Goal: Ask a question

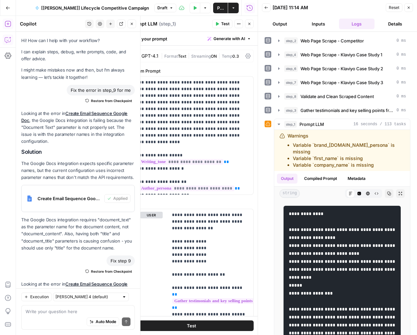
scroll to position [362, 0]
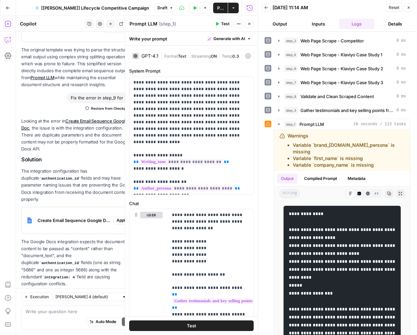
click at [250, 27] on button "Close" at bounding box center [249, 24] width 9 height 9
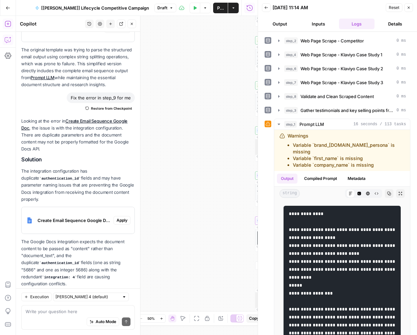
click at [136, 24] on button "Close" at bounding box center [131, 24] width 9 height 9
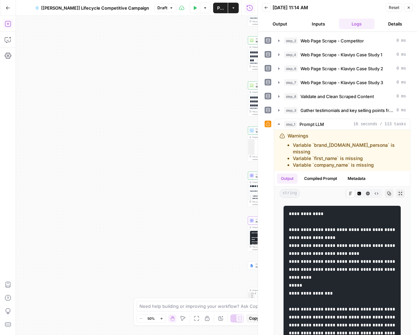
drag, startPoint x: 147, startPoint y: 137, endPoint x: 70, endPoint y: 137, distance: 76.6
click at [70, 137] on div "**********" at bounding box center [137, 175] width 242 height 319
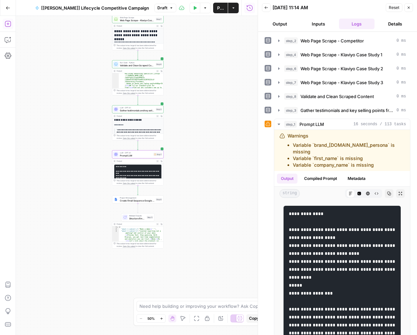
drag, startPoint x: 148, startPoint y: 181, endPoint x: 90, endPoint y: 116, distance: 87.9
click at [90, 116] on div "**********" at bounding box center [137, 175] width 242 height 319
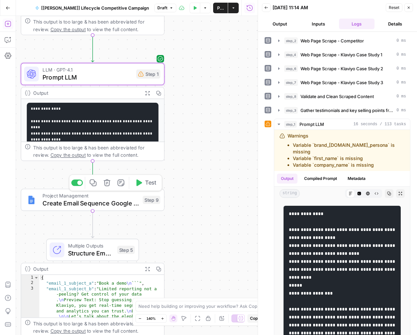
click at [105, 203] on span "Create Email Sequence Google Doc" at bounding box center [90, 203] width 96 height 9
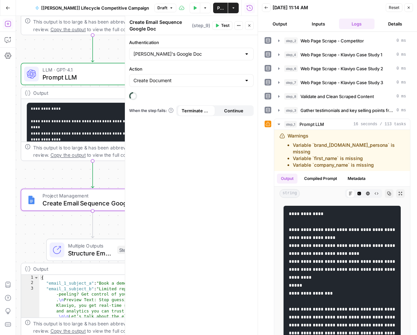
click at [253, 25] on button "Close" at bounding box center [249, 25] width 9 height 9
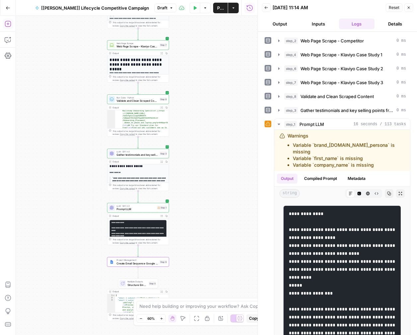
drag, startPoint x: 203, startPoint y: 116, endPoint x: 198, endPoint y: 212, distance: 95.7
click at [198, 212] on div "**********" at bounding box center [137, 175] width 242 height 319
click at [141, 101] on span "Validate and Clean Scraped Content" at bounding box center [136, 101] width 41 height 4
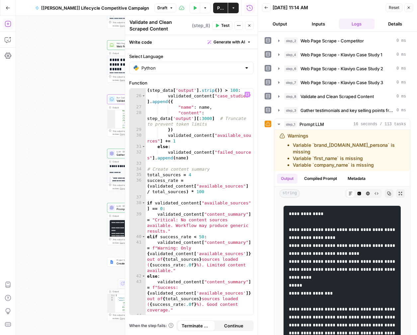
scroll to position [196, 0]
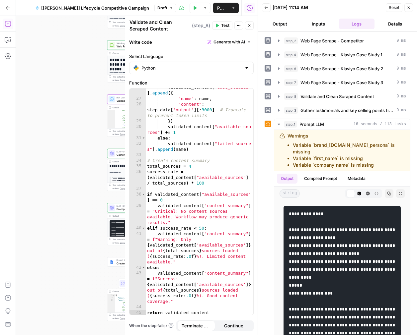
click at [278, 21] on button "Output" at bounding box center [280, 24] width 36 height 11
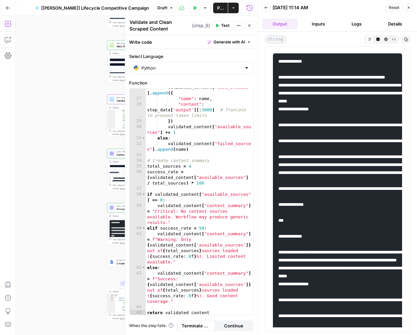
click at [354, 19] on button "Logs" at bounding box center [357, 24] width 36 height 11
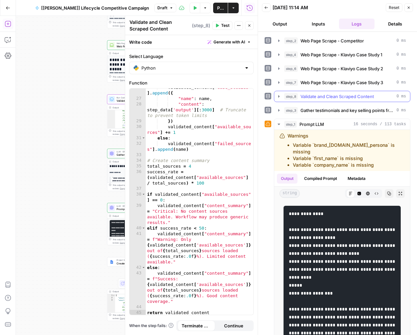
click at [278, 95] on icon "button" at bounding box center [278, 96] width 1 height 2
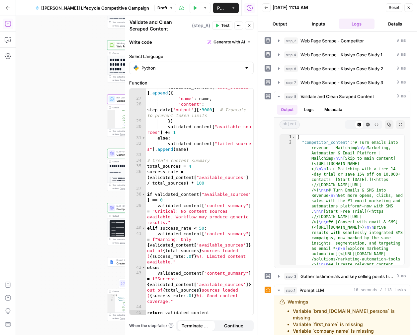
click at [408, 6] on icon "button" at bounding box center [408, 8] width 4 height 4
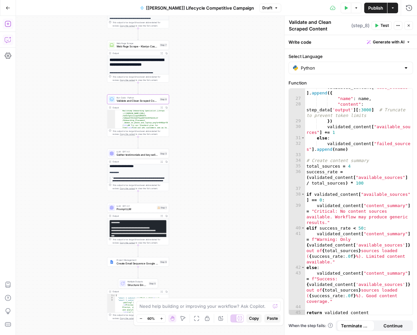
click at [6, 36] on button "Copilot" at bounding box center [8, 40] width 11 height 11
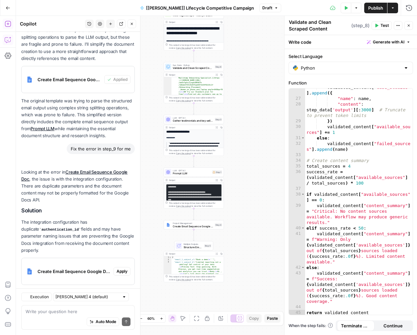
scroll to position [362, 0]
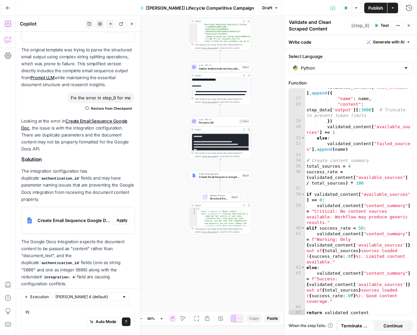
type textarea "e"
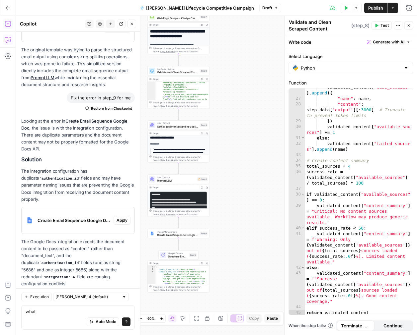
drag, startPoint x: 267, startPoint y: 97, endPoint x: 224, endPoint y: 156, distance: 73.0
click at [224, 156] on div "**********" at bounding box center [216, 175] width 401 height 319
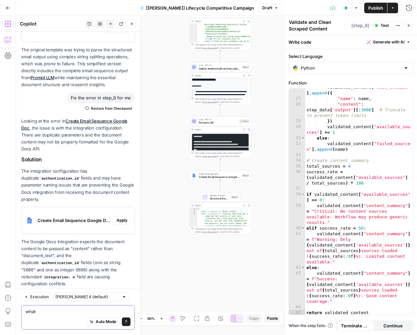
click at [40, 310] on textarea "what" at bounding box center [78, 312] width 105 height 7
type textarea "what does Step 8 do?"
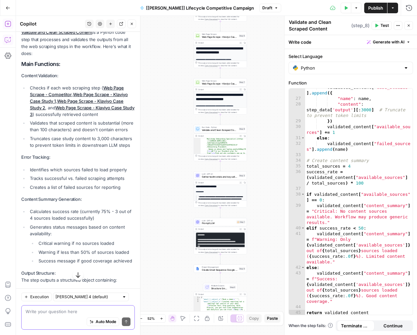
scroll to position [651, 0]
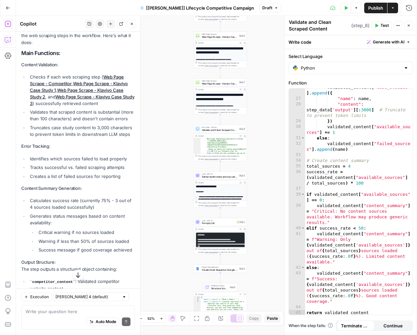
drag, startPoint x: 106, startPoint y: 200, endPoint x: 106, endPoint y: 189, distance: 11.6
click at [106, 197] on ul "Calculates success rate (currently 75% - 3 out of 4 sources loaded successfully…" at bounding box center [77, 225] width 113 height 56
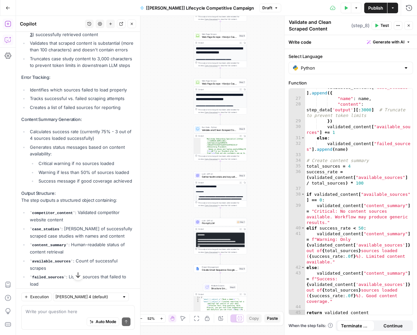
scroll to position [744, 0]
